Goal: Task Accomplishment & Management: Use online tool/utility

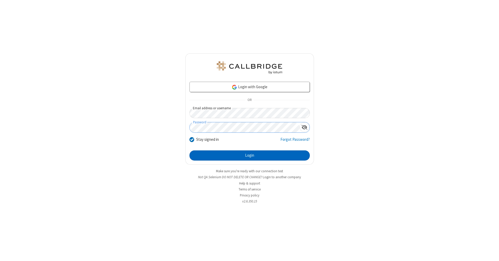
click at [250, 156] on button "Login" at bounding box center [250, 155] width 120 height 10
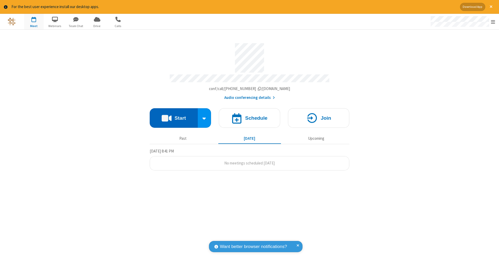
click at [174, 115] on button "Start" at bounding box center [174, 118] width 48 height 20
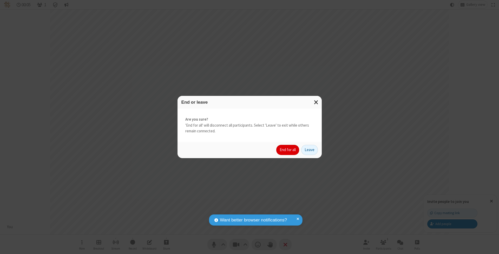
click at [288, 149] on button "End for all" at bounding box center [288, 150] width 23 height 10
